Goal: Download file/media

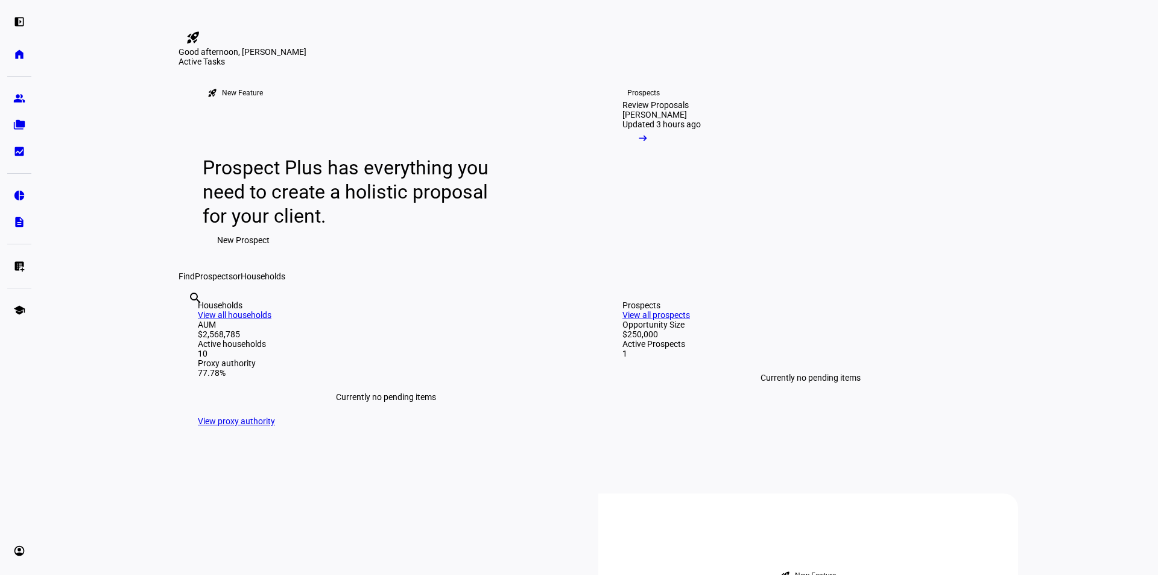
click at [191, 321] on input "text" at bounding box center [189, 314] width 2 height 14
type input "fairb"
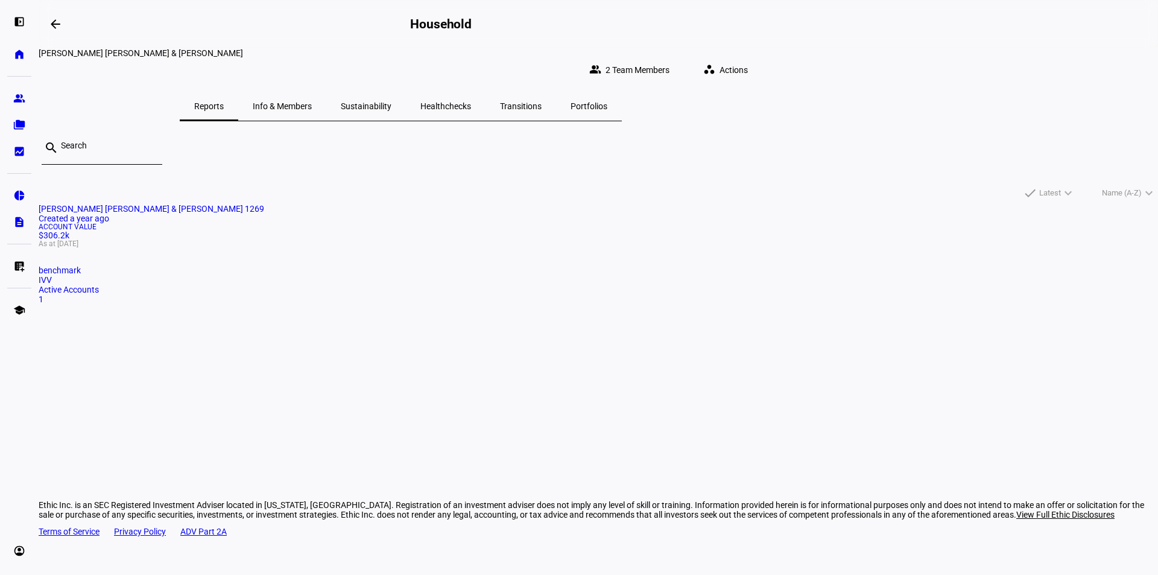
click at [748, 60] on span "Actions" at bounding box center [734, 70] width 28 height 24
click at [926, 60] on div at bounding box center [579, 287] width 1158 height 575
click at [602, 162] on div "search done Latest expand_more done Name (A-Z) expand_more" at bounding box center [598, 167] width 1119 height 73
click at [314, 247] on div "Account Value $306.2k As at [DATE]" at bounding box center [598, 235] width 1119 height 24
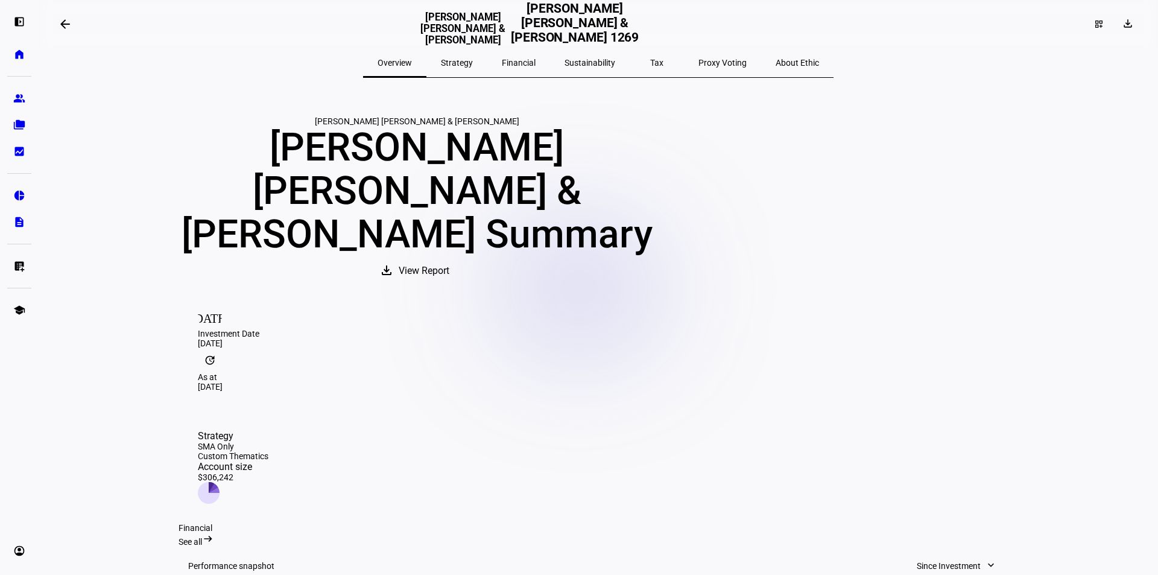
click at [449, 285] on span "View Report" at bounding box center [424, 270] width 51 height 29
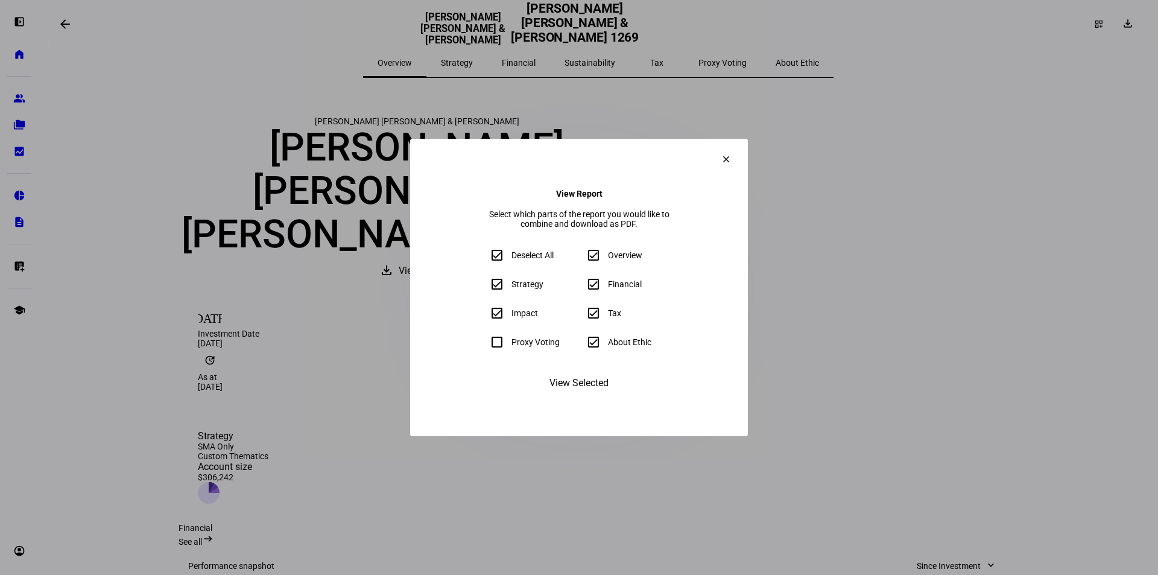
click at [603, 397] on span "View Selected" at bounding box center [578, 383] width 59 height 29
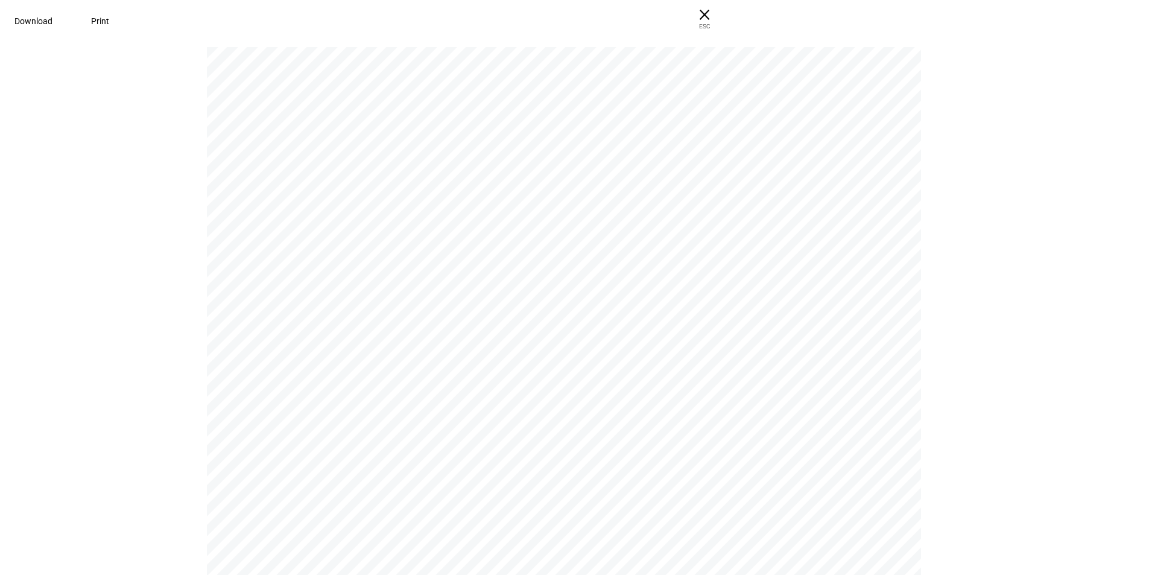
click at [52, 22] on span "Download" at bounding box center [33, 21] width 38 height 10
